Goal: Find specific page/section: Find specific page/section

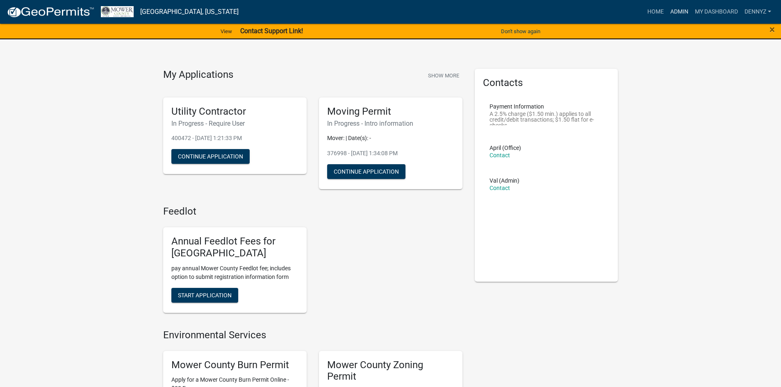
click at [676, 12] on link "Admin" at bounding box center [679, 12] width 25 height 16
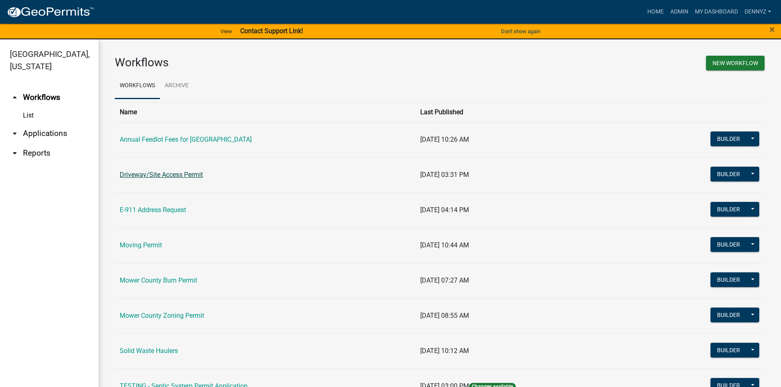
click at [186, 176] on link "Driveway/Site Access Permit" at bounding box center [161, 175] width 83 height 8
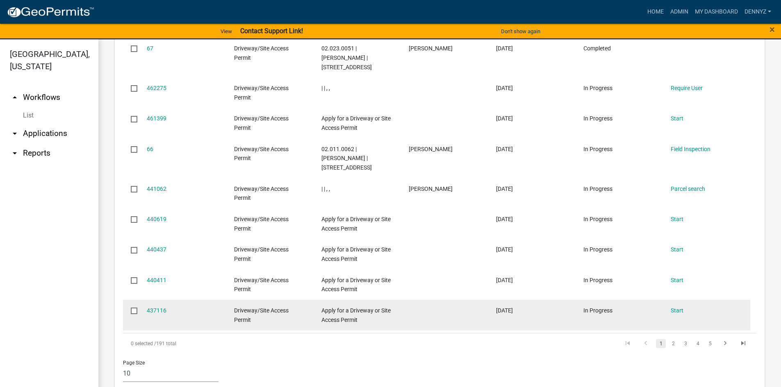
scroll to position [594, 0]
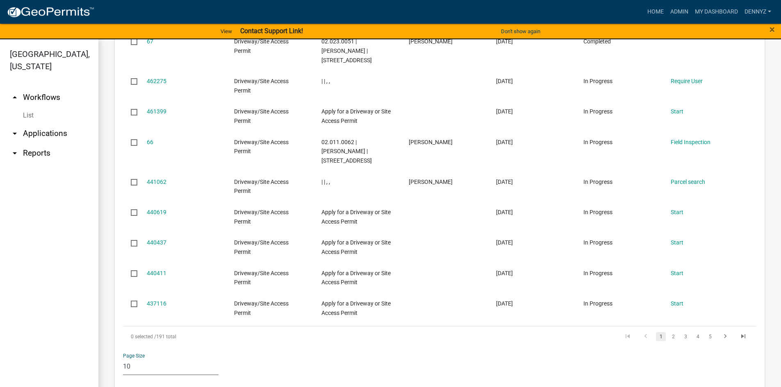
click at [144, 359] on select "10 25 50 100" at bounding box center [171, 367] width 96 height 17
select select "2: 50"
click at [123, 359] on select "10 25 50 100" at bounding box center [171, 367] width 96 height 17
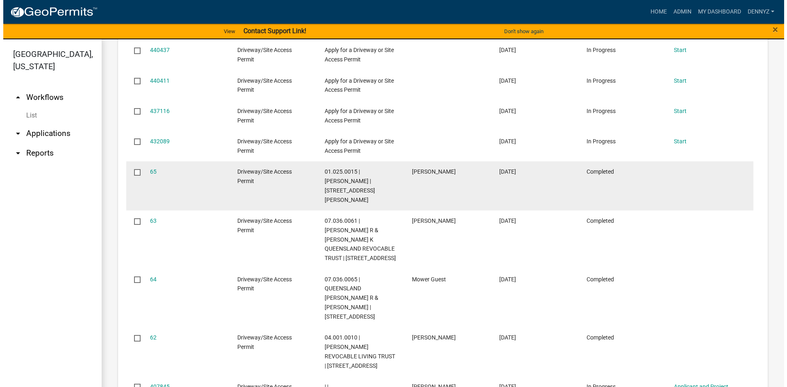
scroll to position [799, 0]
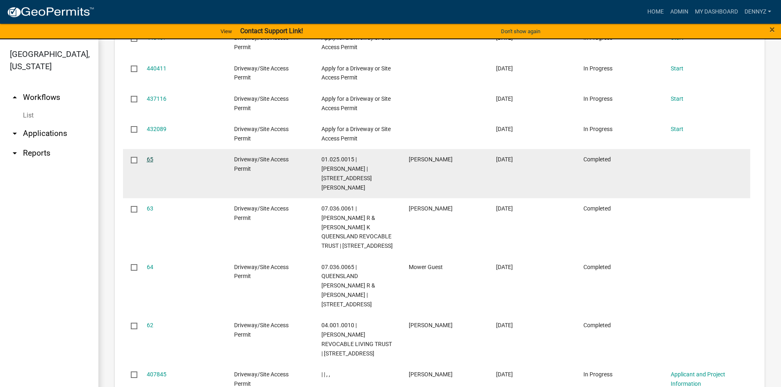
click at [150, 156] on link "65" at bounding box center [150, 159] width 7 height 7
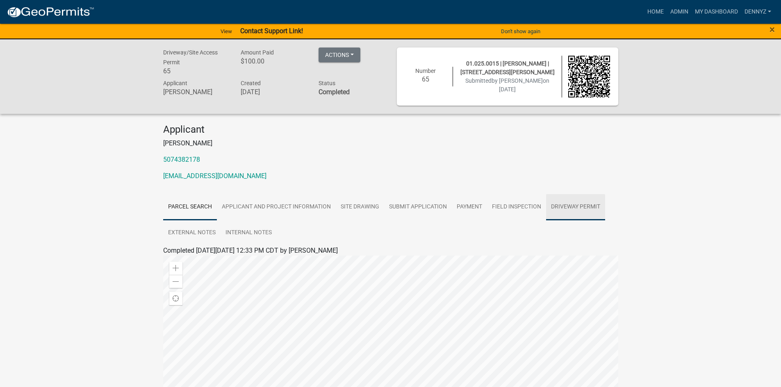
click at [567, 205] on link "Driveway Permit" at bounding box center [575, 207] width 59 height 26
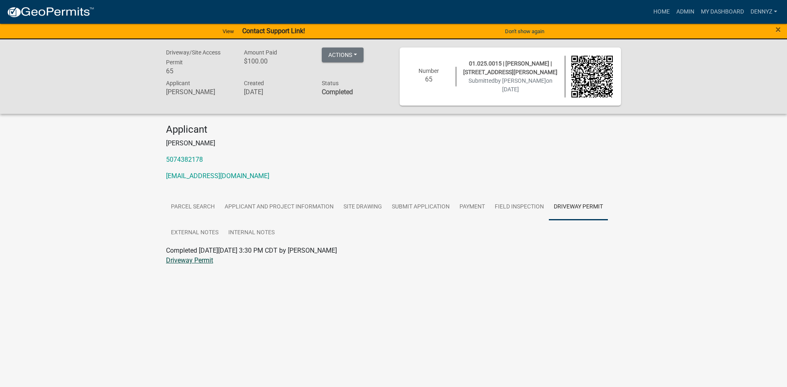
click at [176, 258] on link "Driveway Permit" at bounding box center [189, 261] width 47 height 8
